Goal: Entertainment & Leisure: Consume media (video, audio)

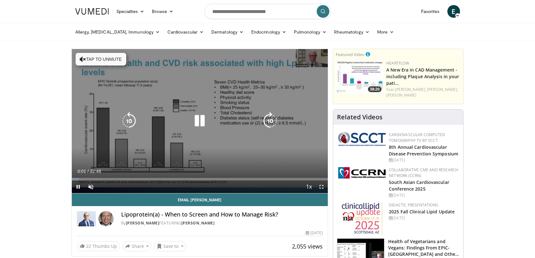
click at [198, 120] on icon "Video Player" at bounding box center [200, 121] width 18 height 18
click at [197, 120] on icon "Video Player" at bounding box center [200, 121] width 18 height 18
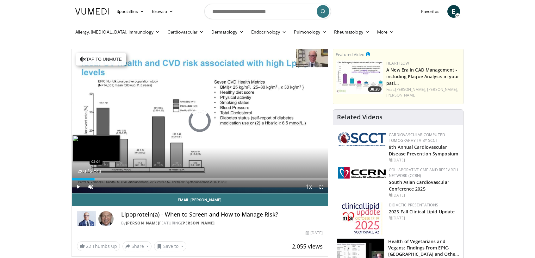
click at [95, 178] on div "Progress Bar" at bounding box center [95, 179] width 1 height 3
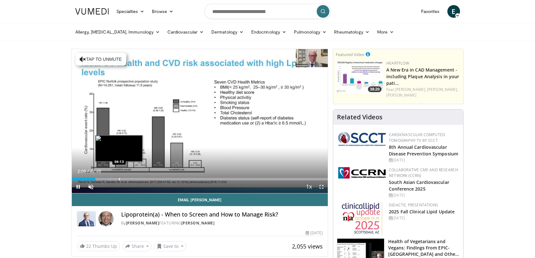
click at [119, 176] on div "Loaded : 13.77% 02:06 04:13" at bounding box center [200, 177] width 256 height 6
